Goal: Check status: Check status

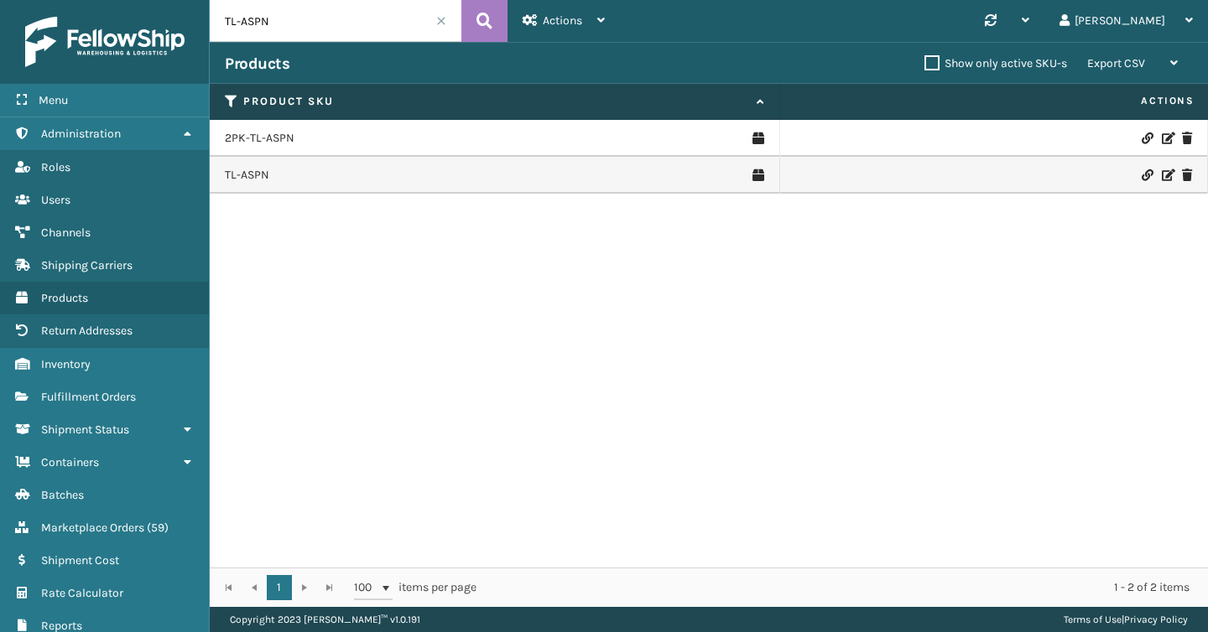
click at [274, 31] on input "TL-ASPN" at bounding box center [336, 21] width 252 height 42
click at [90, 526] on span "Marketplace Orders" at bounding box center [92, 528] width 103 height 14
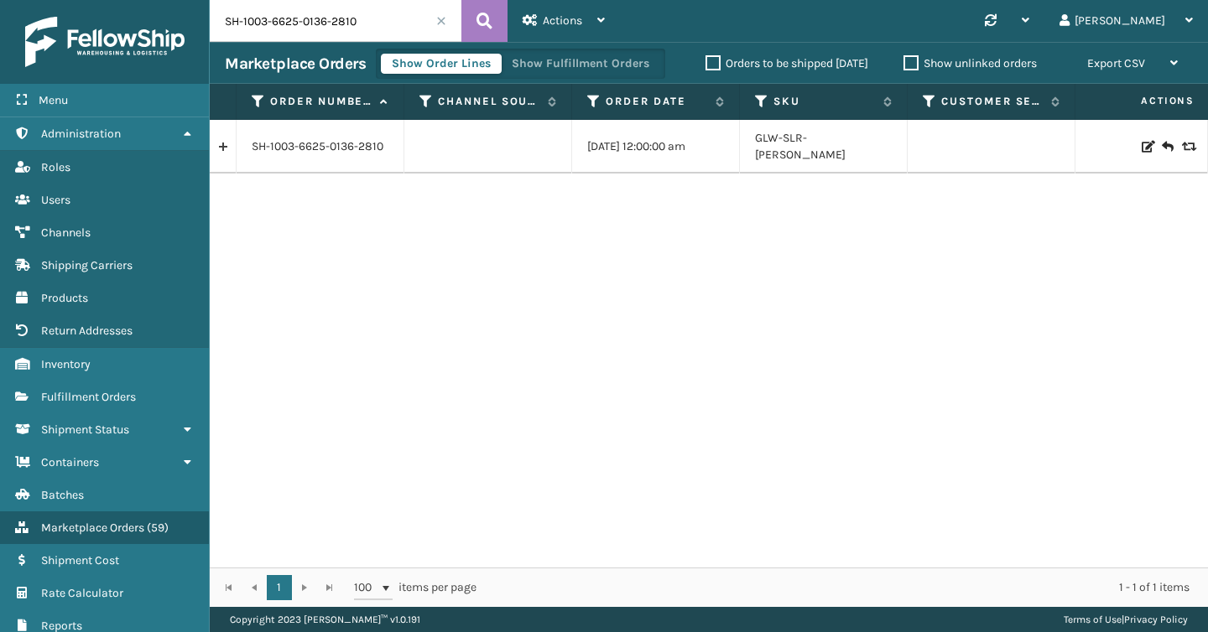
click at [309, 17] on input "SH-1003-6625-0136-2810" at bounding box center [336, 21] width 252 height 42
paste input "6660337609_1-A"
type input "6660337609_1-A"
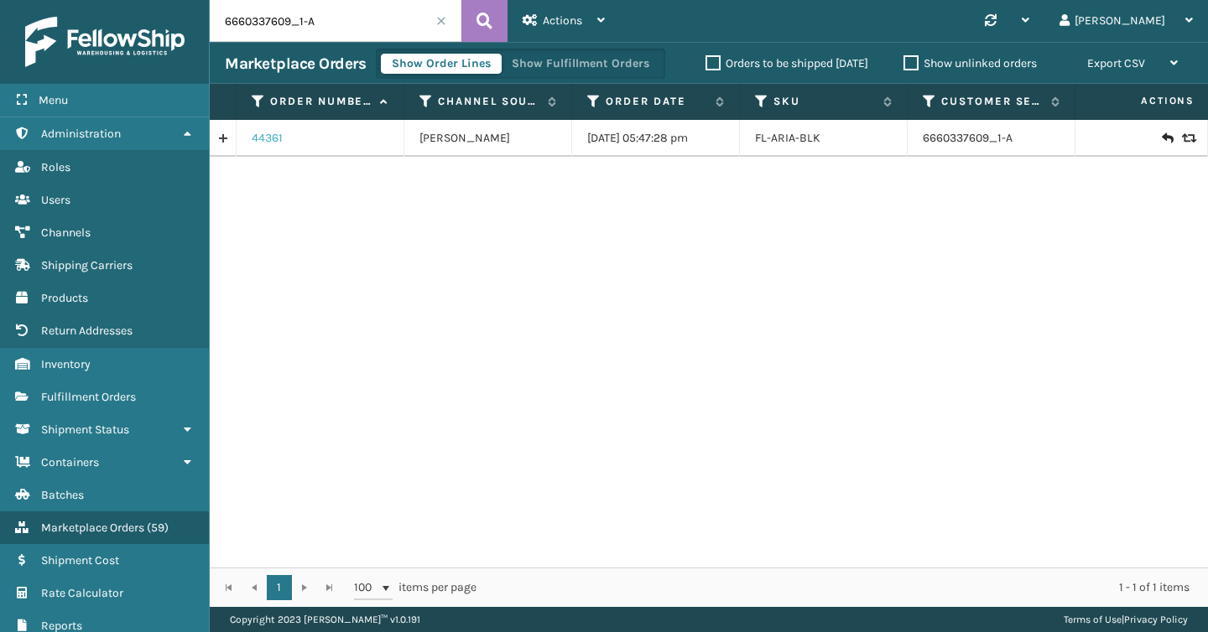
click at [268, 143] on link "44361" at bounding box center [267, 138] width 31 height 17
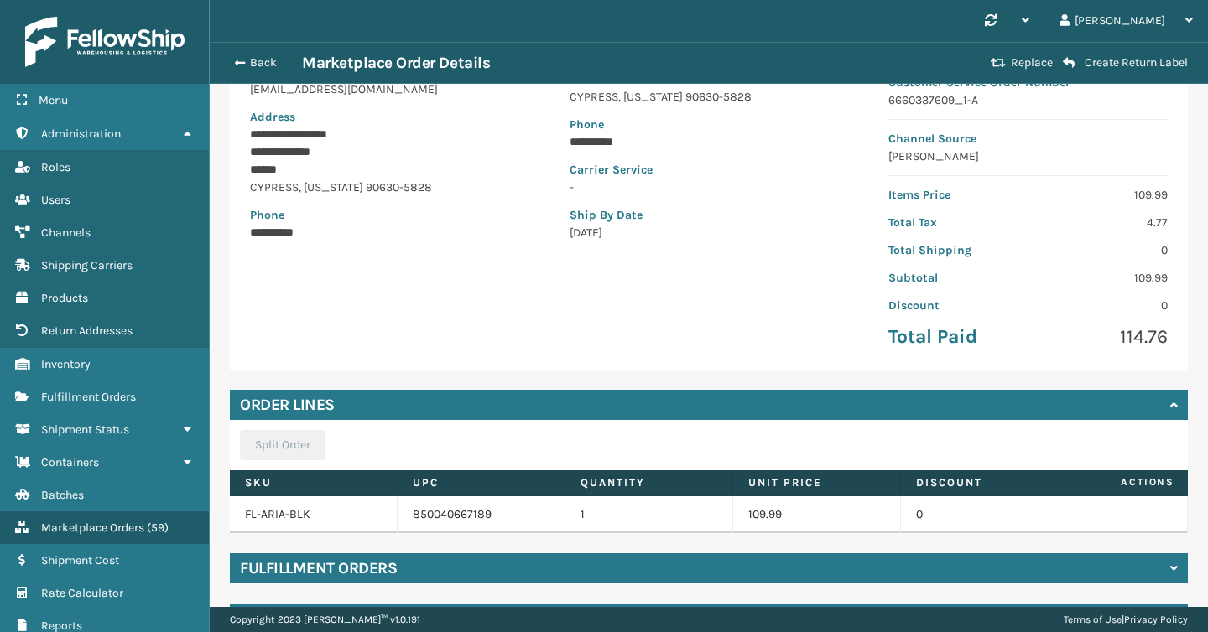
scroll to position [279, 0]
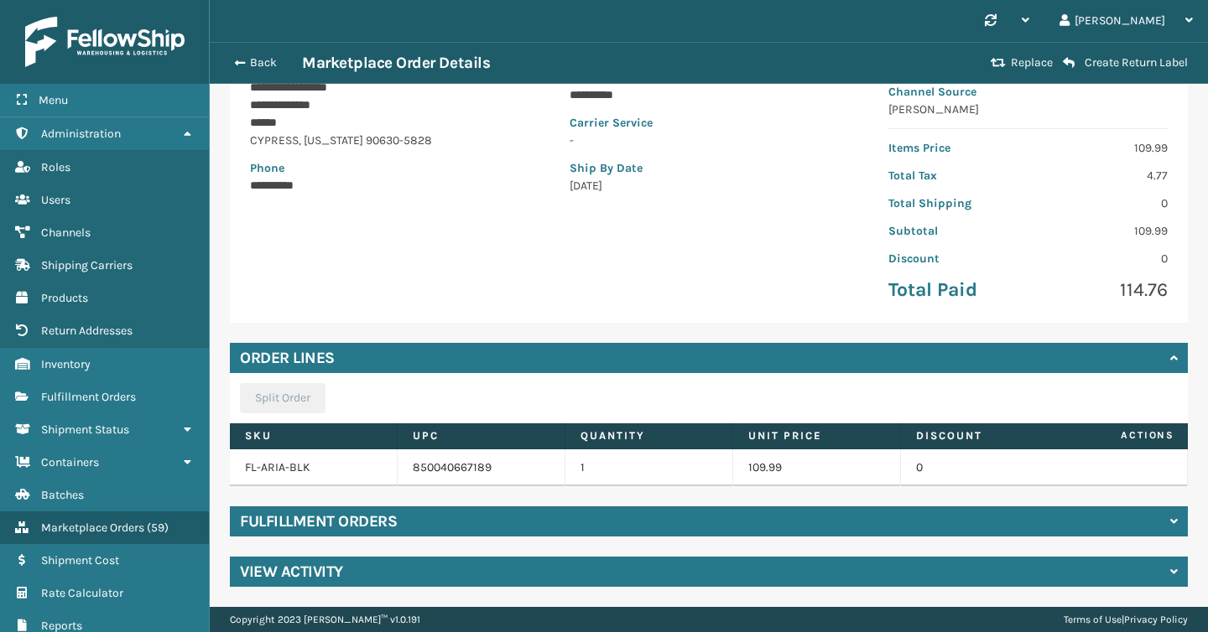
click at [558, 531] on div "Fulfillment Orders" at bounding box center [709, 522] width 958 height 30
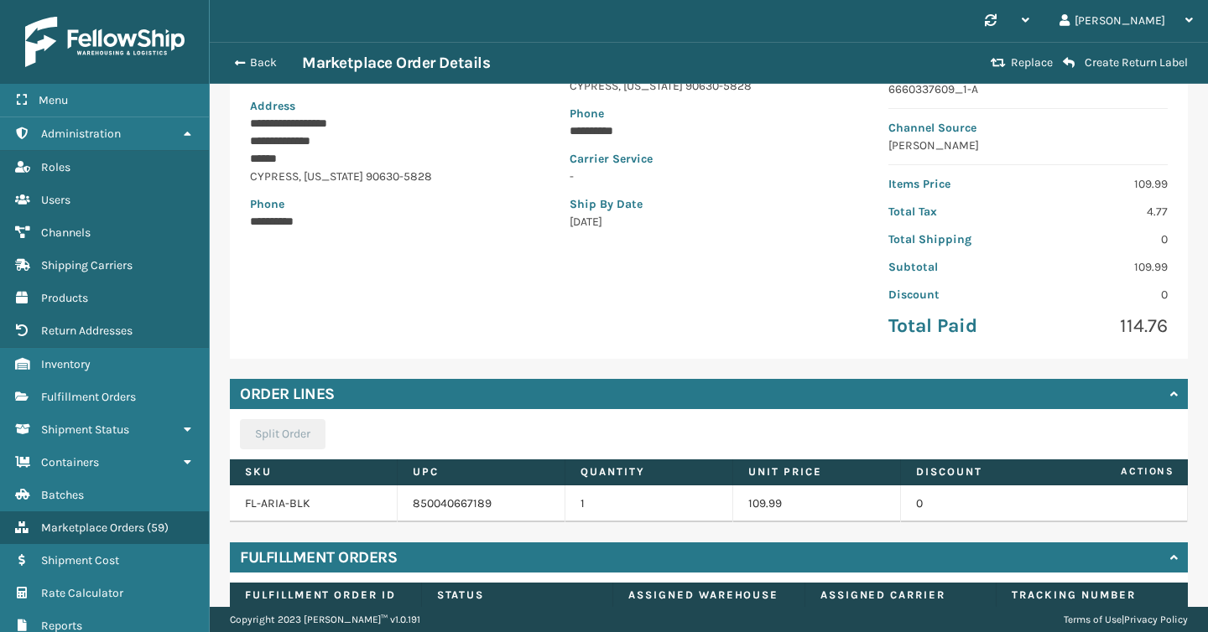
scroll to position [0, 0]
